Goal: Information Seeking & Learning: Find contact information

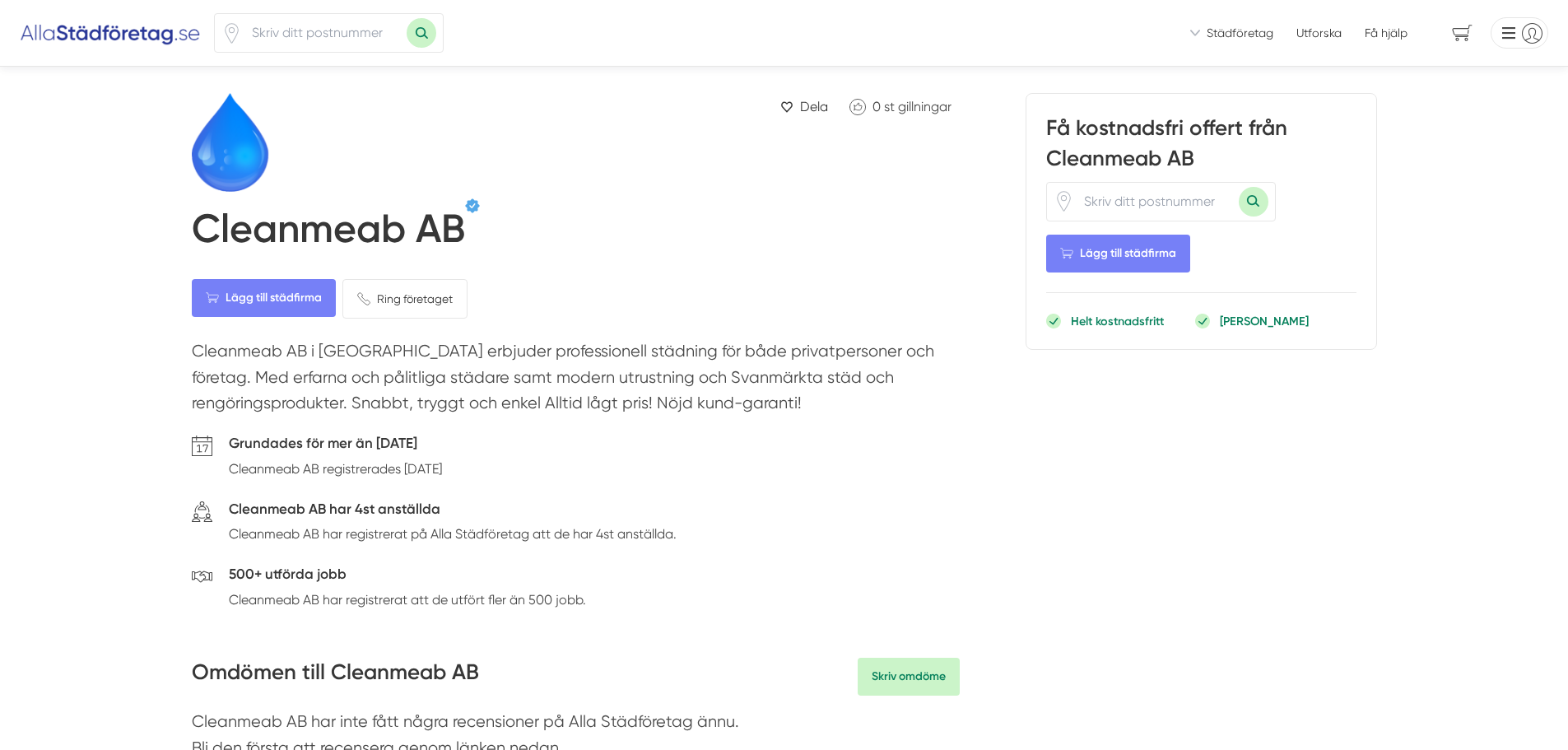
click at [393, 228] on h1 "Cleanmeab AB" at bounding box center [329, 232] width 273 height 55
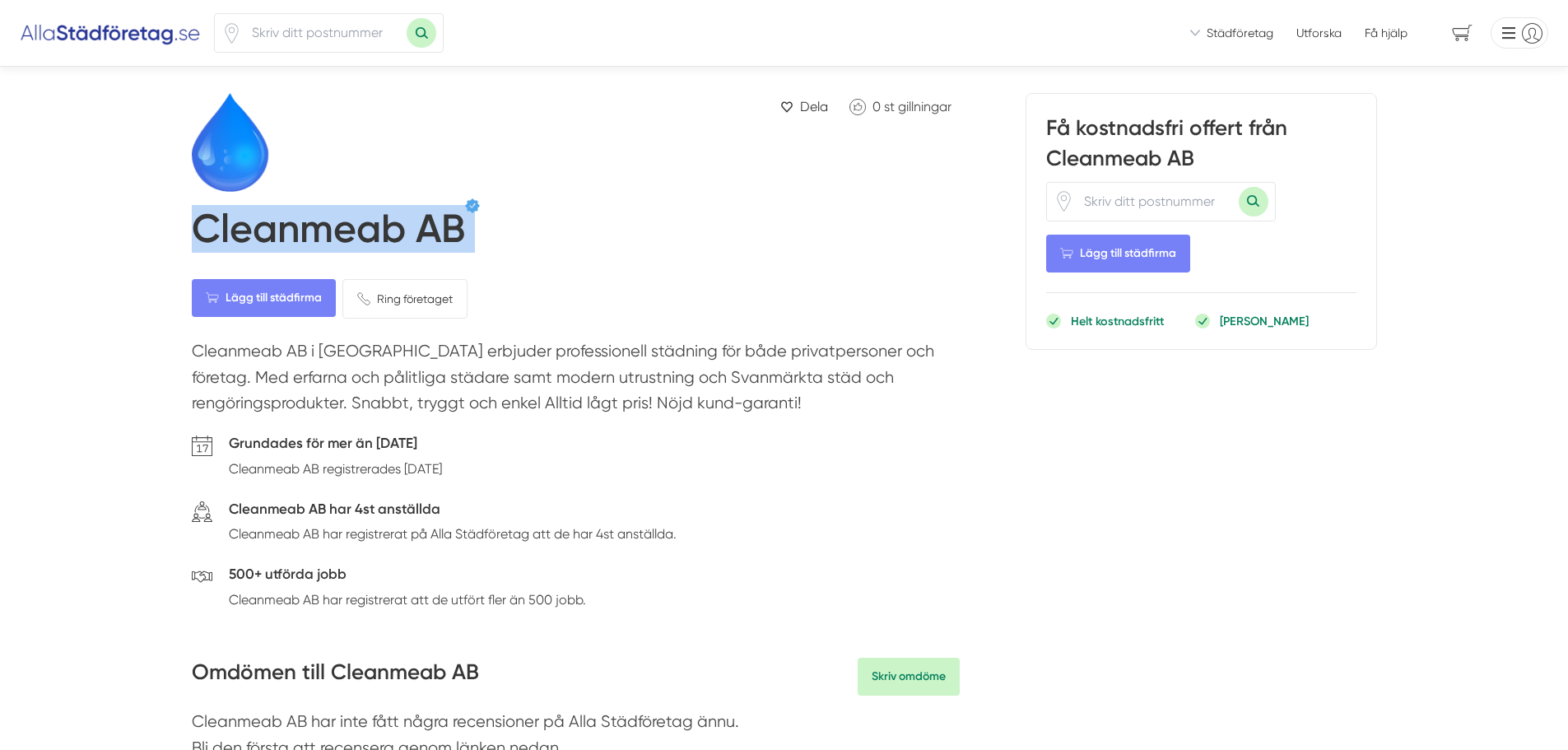
click at [393, 228] on h1 "Cleanmeab AB" at bounding box center [329, 232] width 273 height 55
click at [403, 300] on span "Ring företaget" at bounding box center [415, 298] width 76 height 19
click at [722, 211] on div "Cleanmeab AB" at bounding box center [576, 228] width 768 height 60
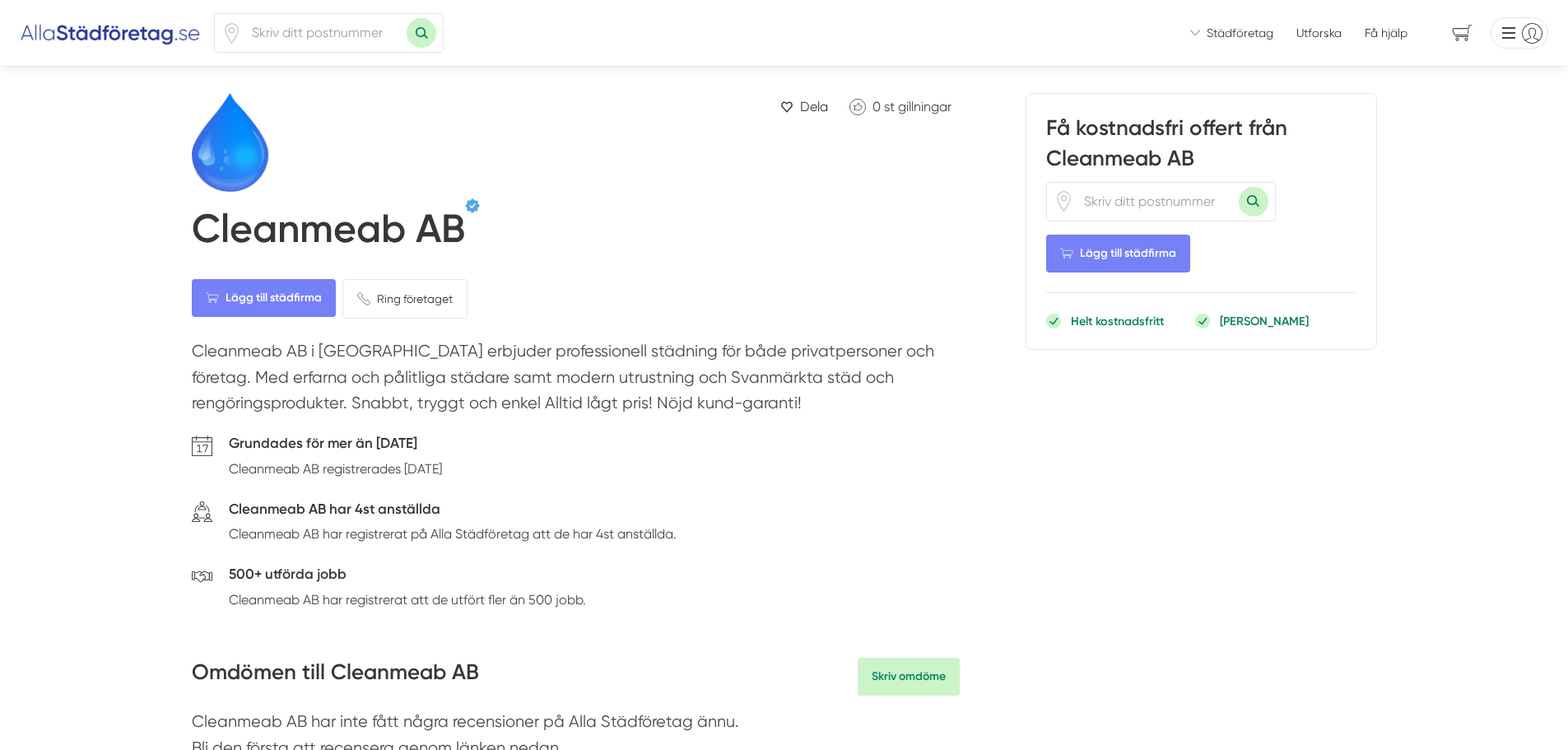
click at [599, 288] on div "Lägg till städfirma Ring företaget Ta bort" at bounding box center [576, 298] width 768 height 40
click at [391, 235] on h1 "Cleanmeab AB" at bounding box center [329, 232] width 273 height 55
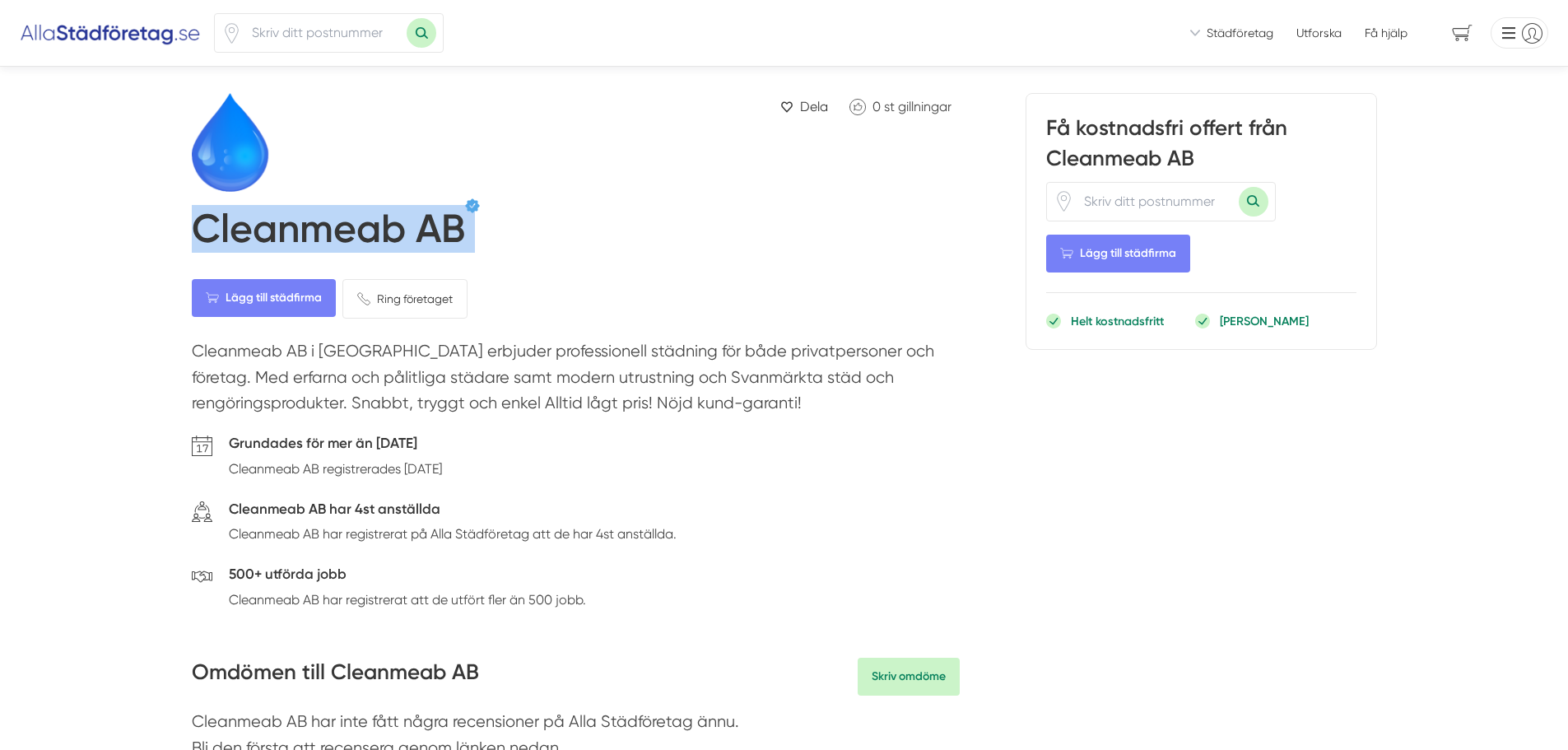
click at [391, 235] on h1 "Cleanmeab AB" at bounding box center [329, 232] width 273 height 55
copy div "Cleanmeab AB Lägg till städfirma Ring företaget Ta bort"
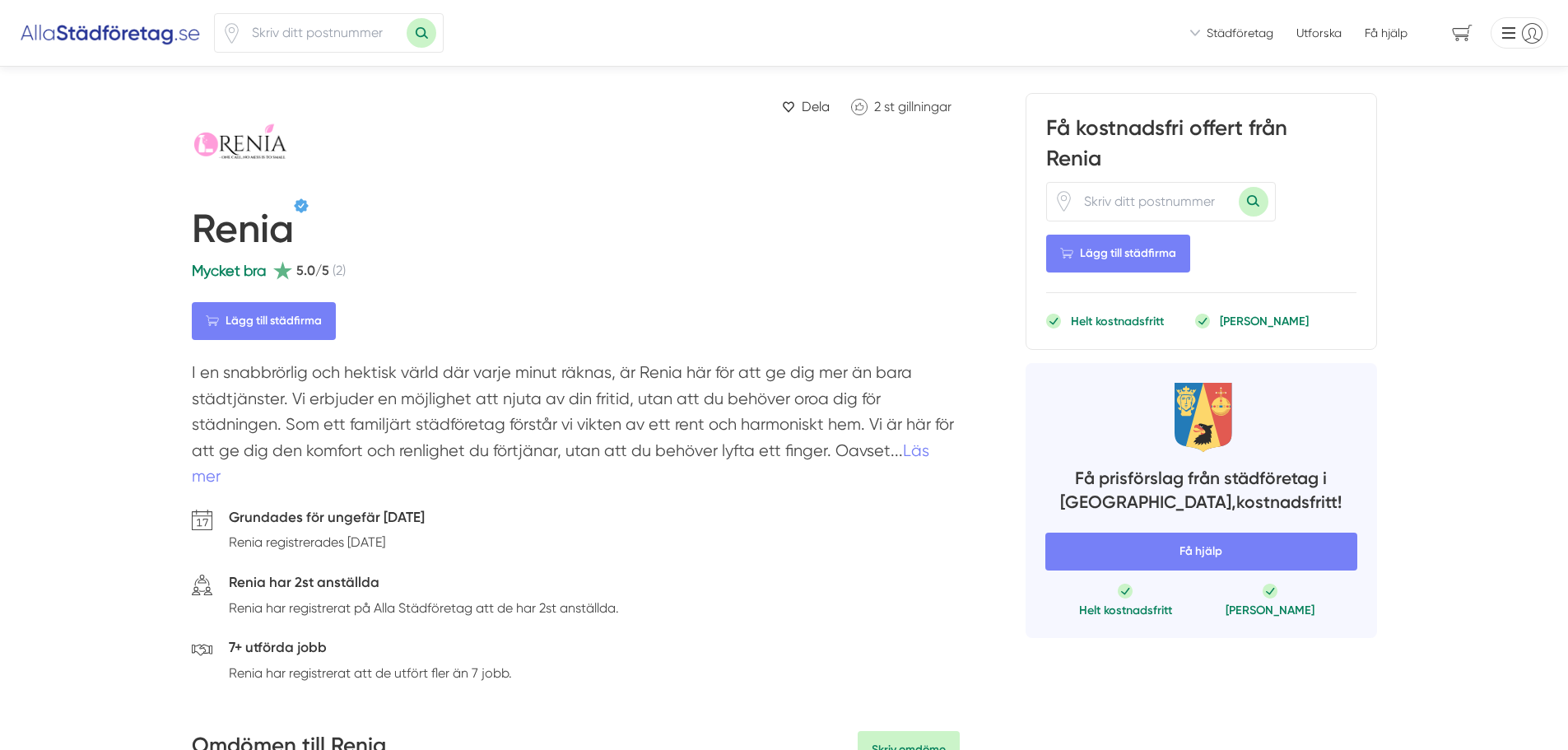
click at [235, 240] on h1 "Renia" at bounding box center [243, 232] width 102 height 55
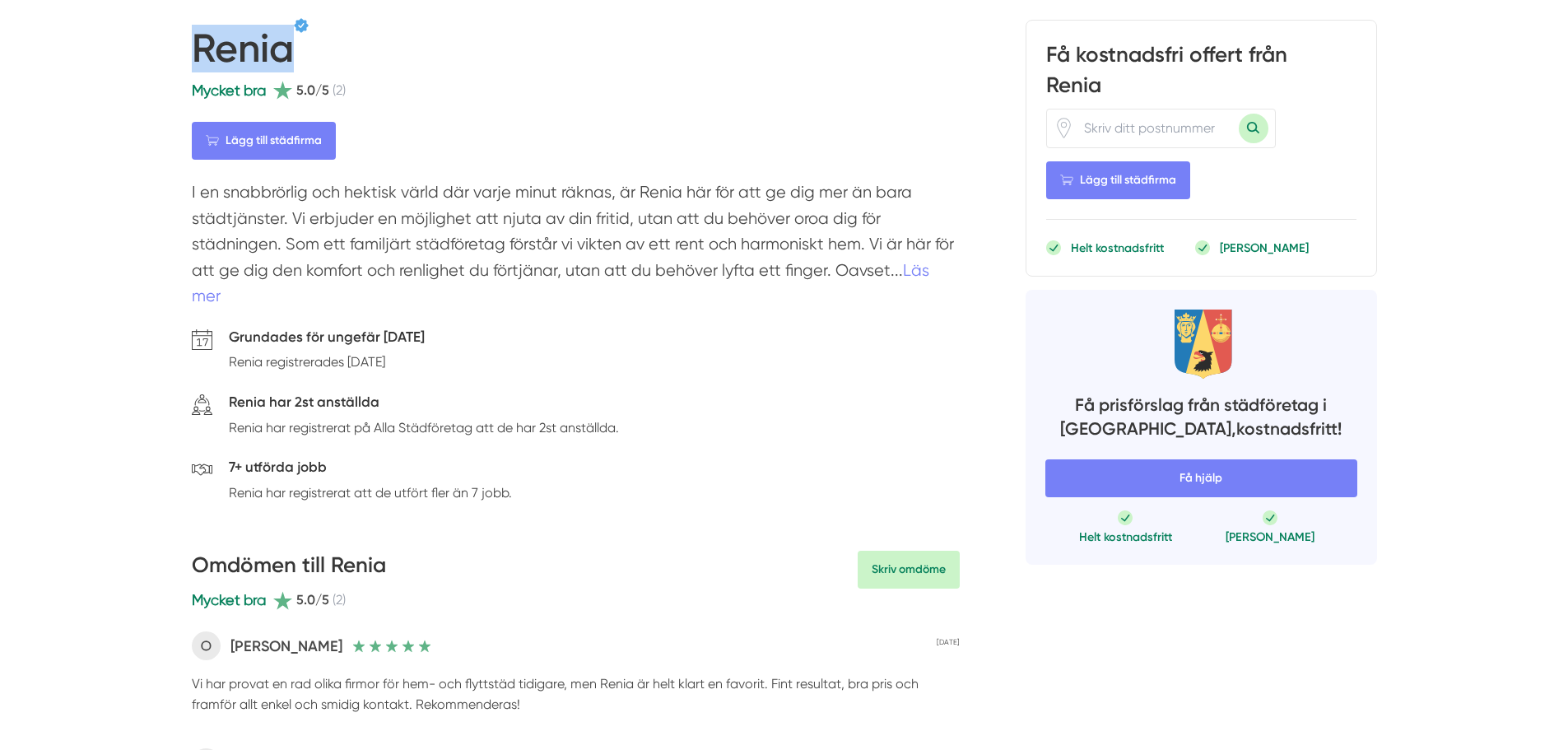
scroll to position [82, 0]
